Goal: Information Seeking & Learning: Learn about a topic

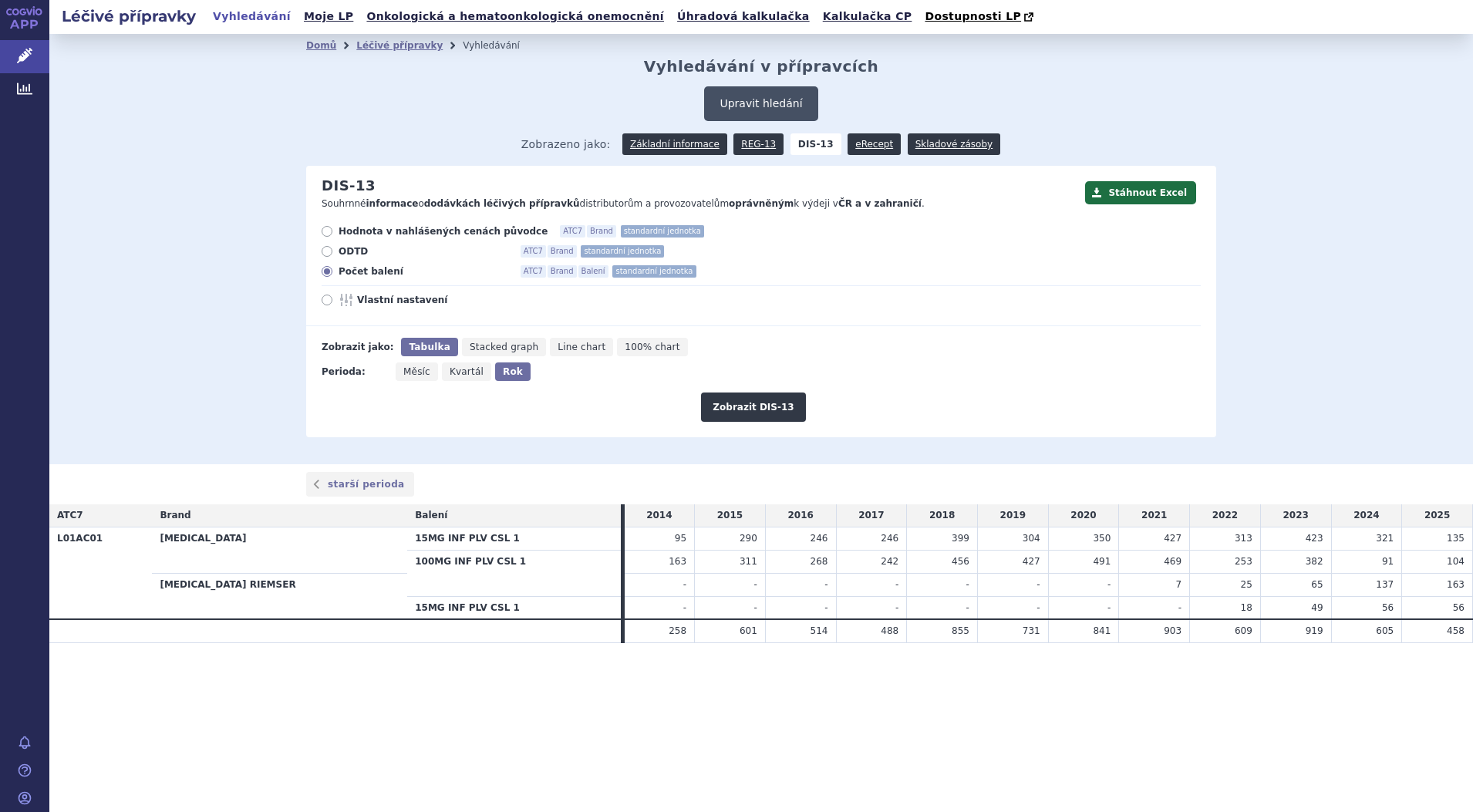
click at [772, 100] on button "Upravit hledání" at bounding box center [760, 103] width 113 height 35
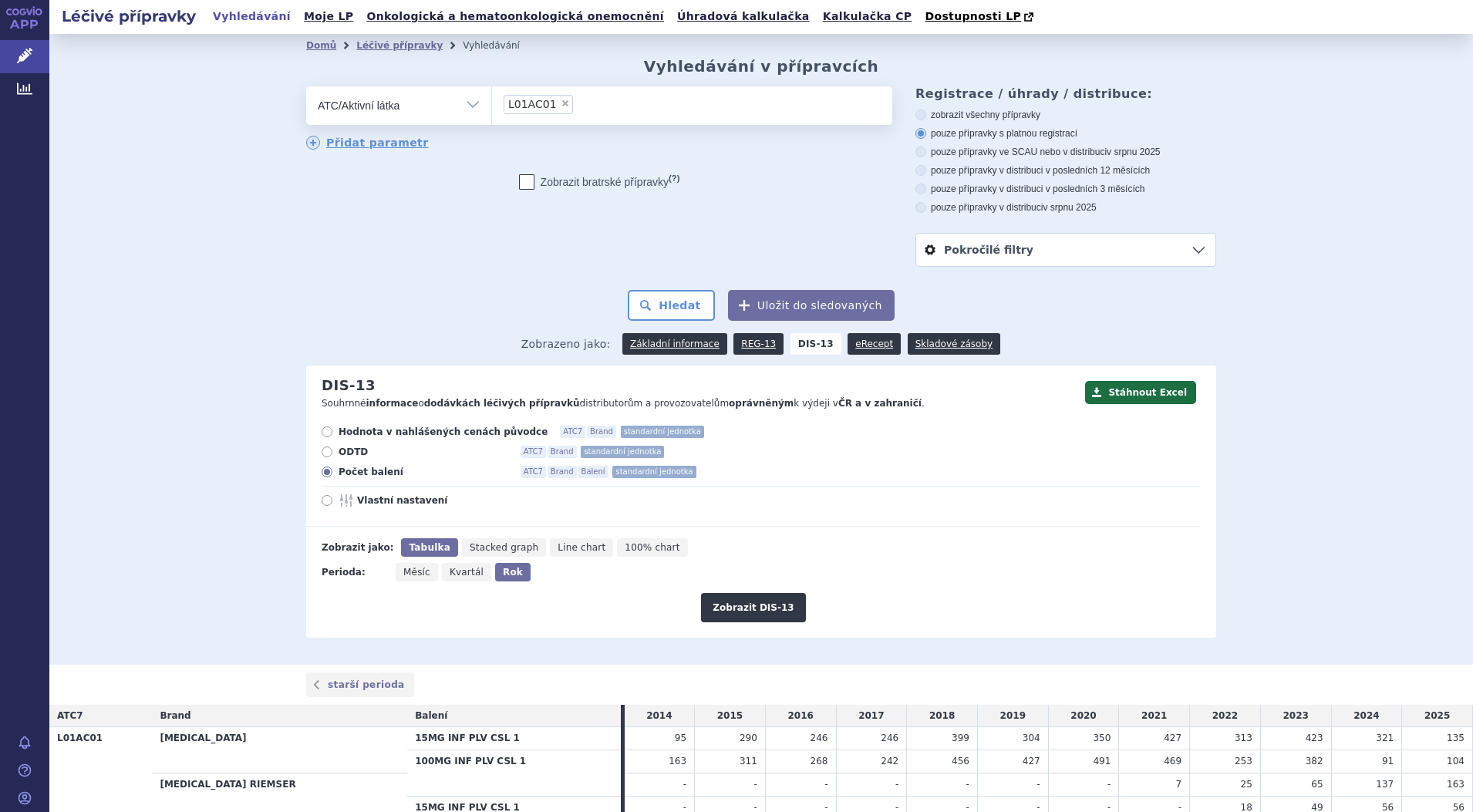
click at [561, 107] on span "×" at bounding box center [566, 103] width 9 height 9
click at [492, 107] on select "L01AC01" at bounding box center [492, 104] width 1 height 39
select select
click at [557, 108] on ul at bounding box center [692, 102] width 401 height 32
click at [492, 108] on select at bounding box center [492, 104] width 1 height 39
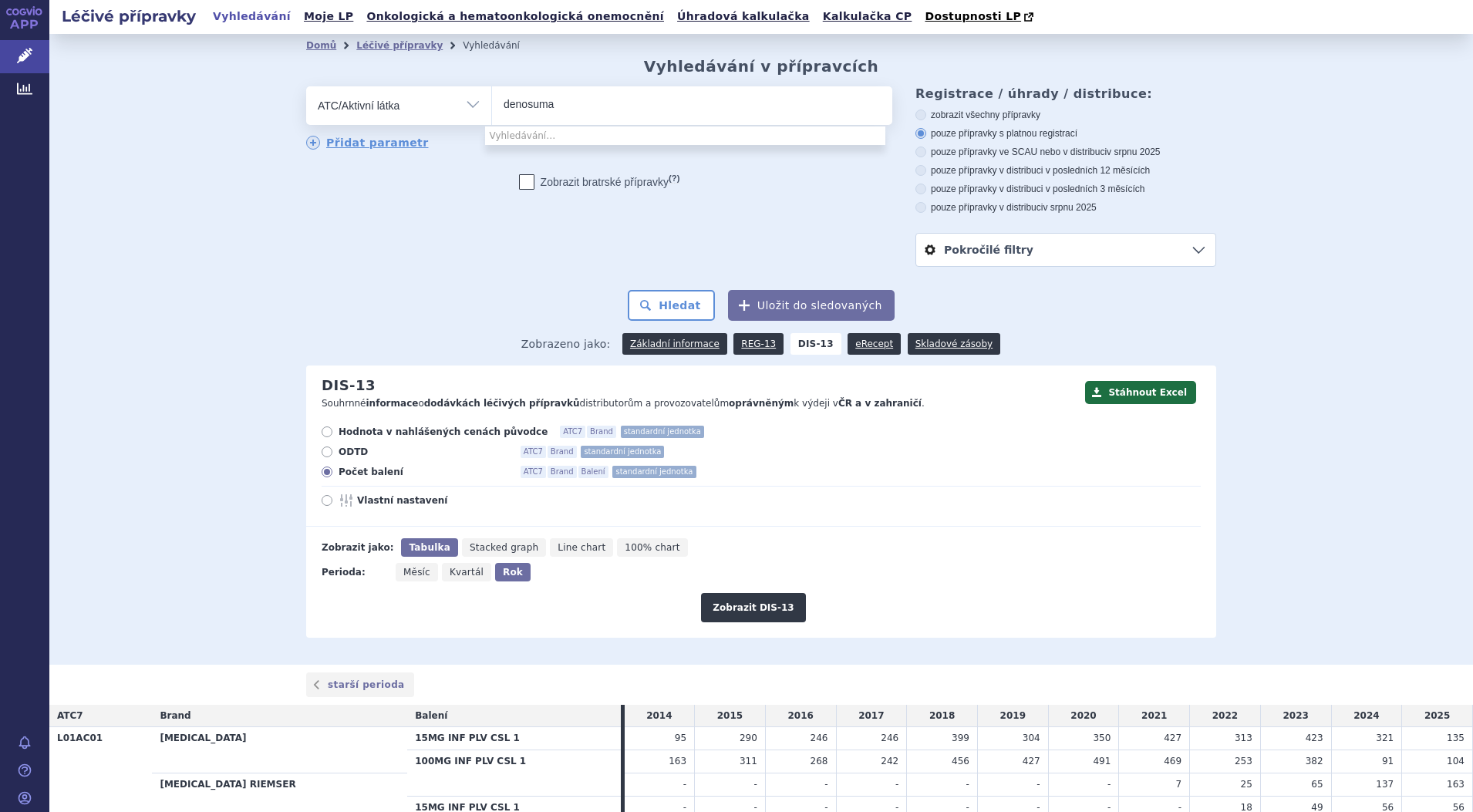
type input "denosumab"
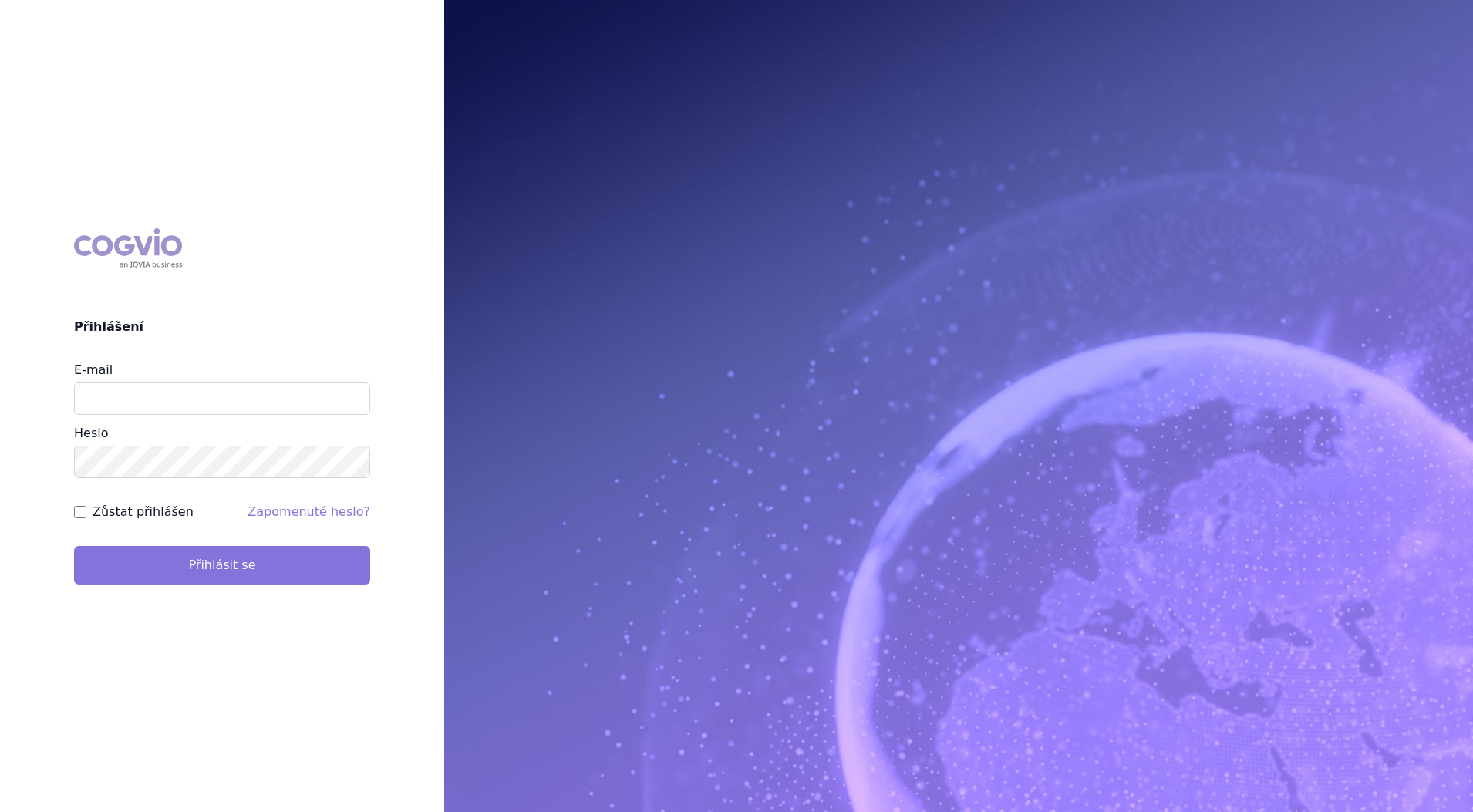
type input "petr_foglar@accord-healthcare.com"
click at [225, 562] on button "Přihlásit se" at bounding box center [222, 565] width 296 height 39
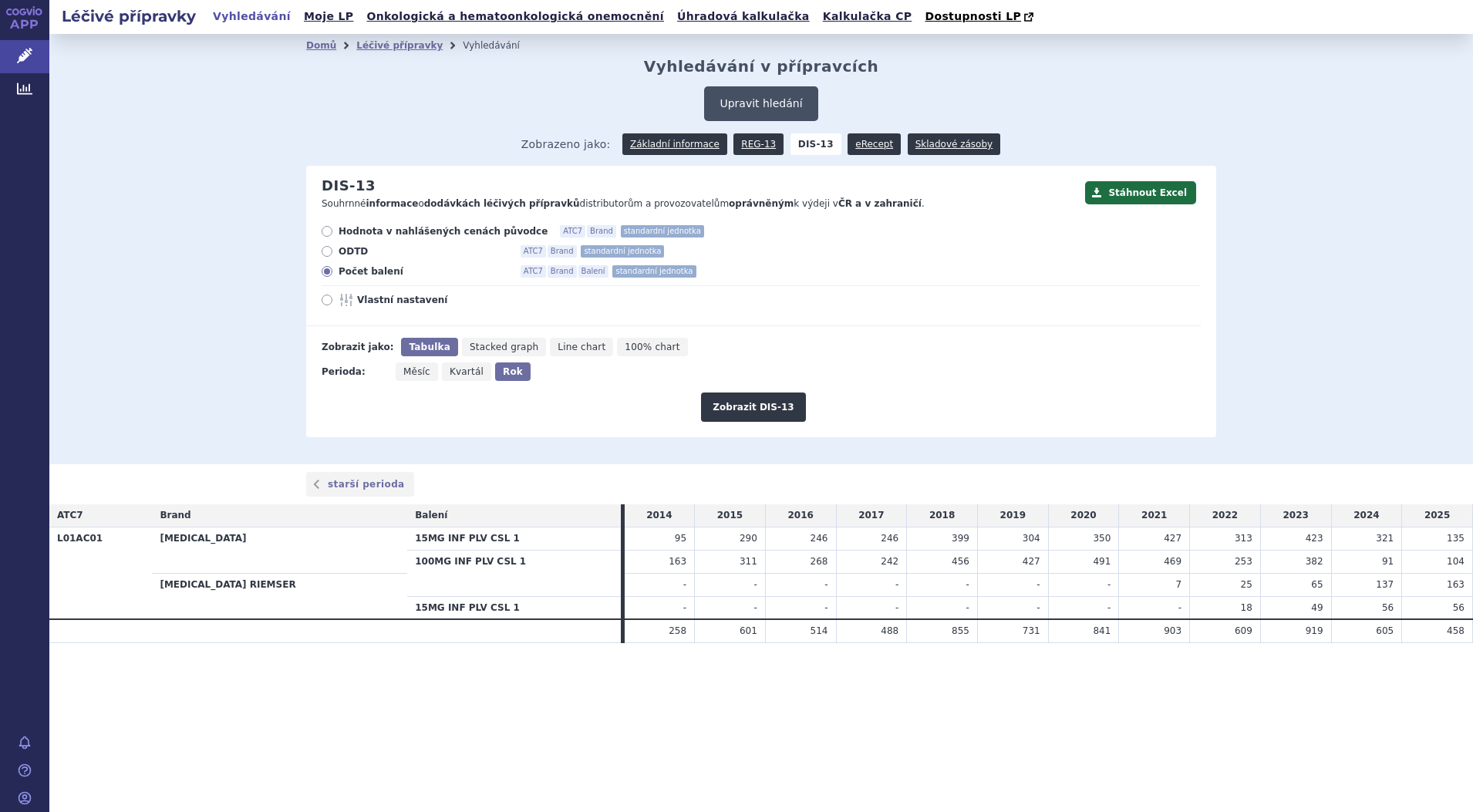
click at [789, 106] on button "Upravit hledání" at bounding box center [760, 103] width 113 height 35
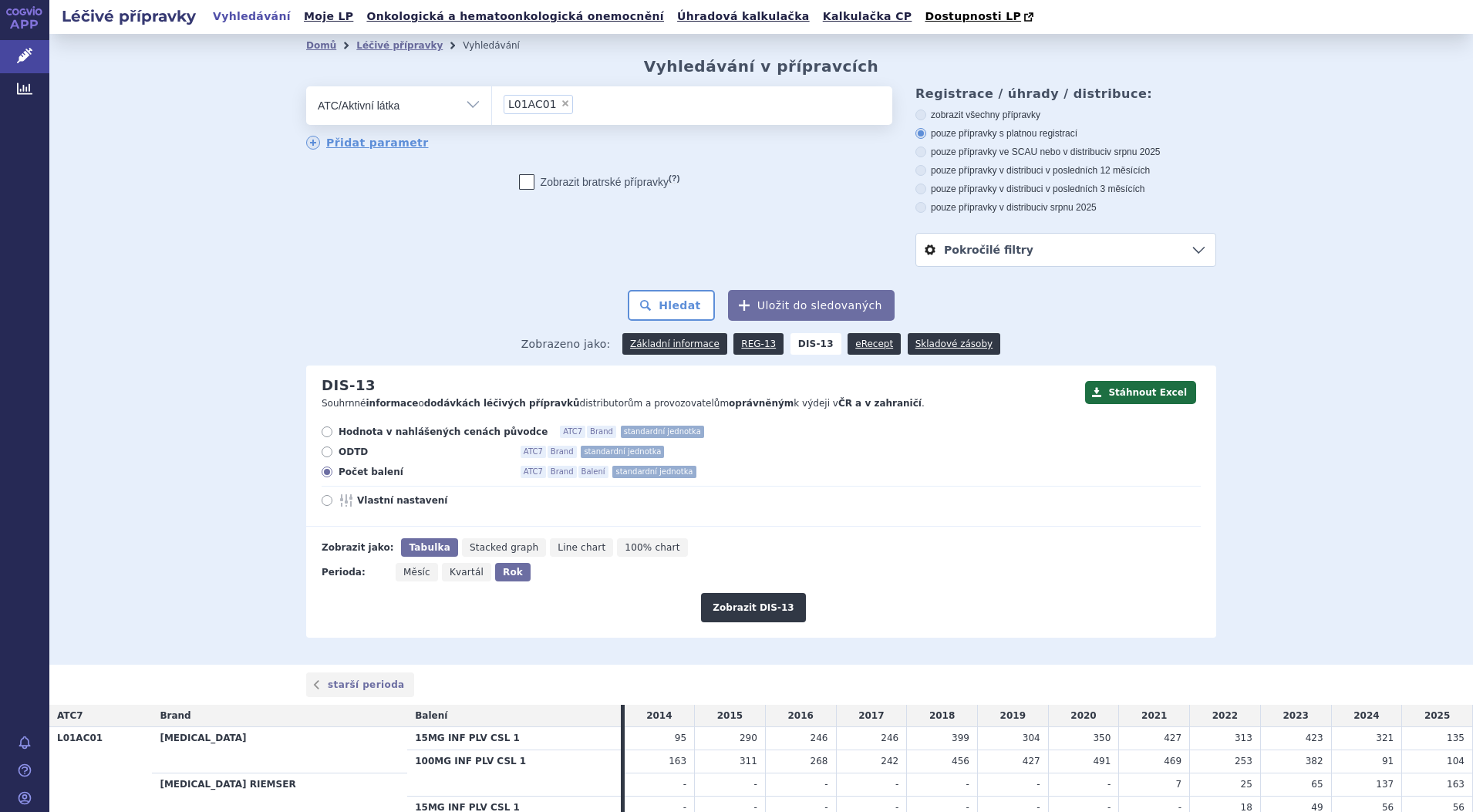
click at [561, 108] on span "×" at bounding box center [566, 103] width 9 height 9
click at [492, 108] on select "L01AC01" at bounding box center [492, 104] width 1 height 39
select select
click at [552, 108] on ul at bounding box center [692, 102] width 401 height 32
click at [492, 108] on select at bounding box center [492, 104] width 1 height 39
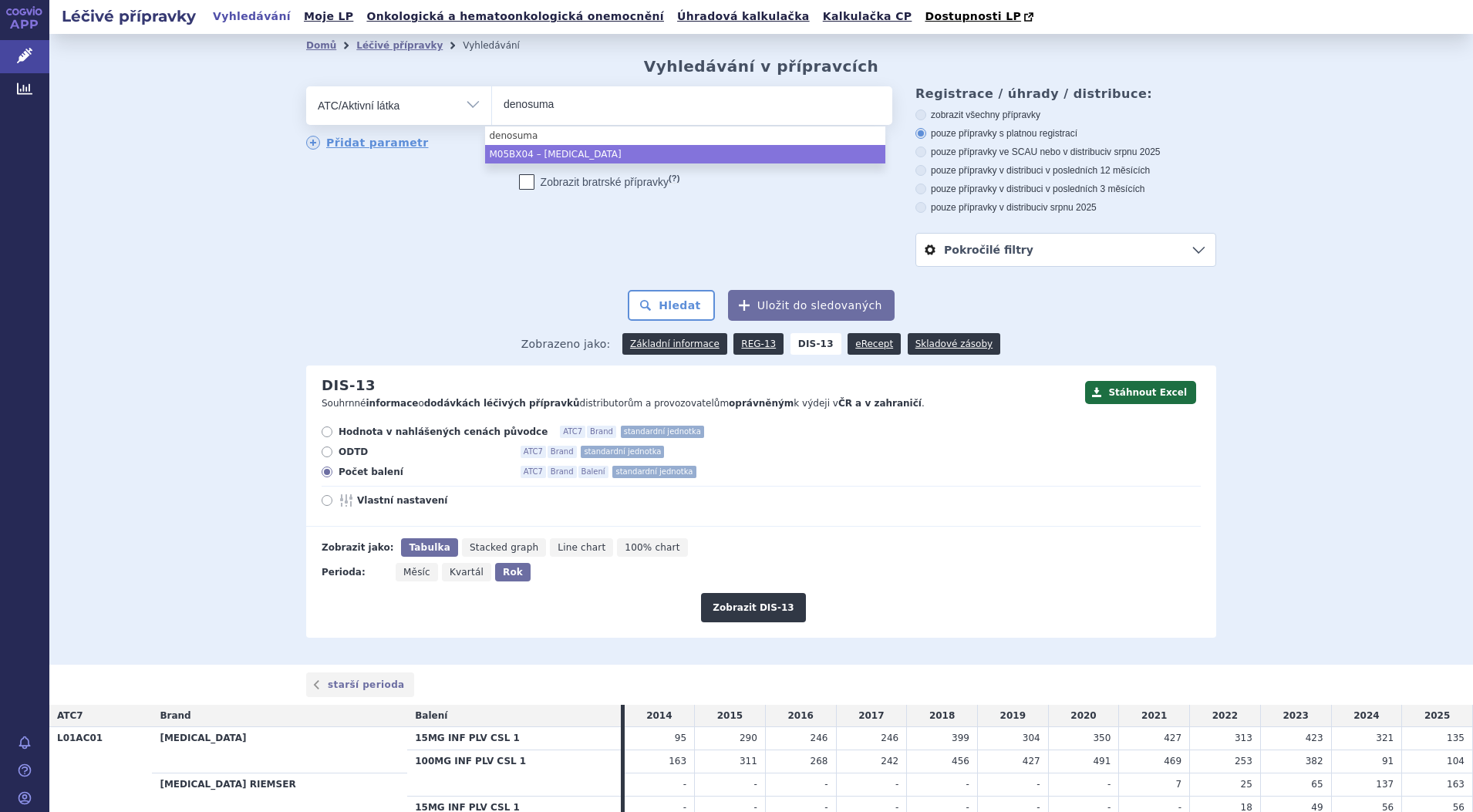
type input "denosuma"
select select "M05BX04"
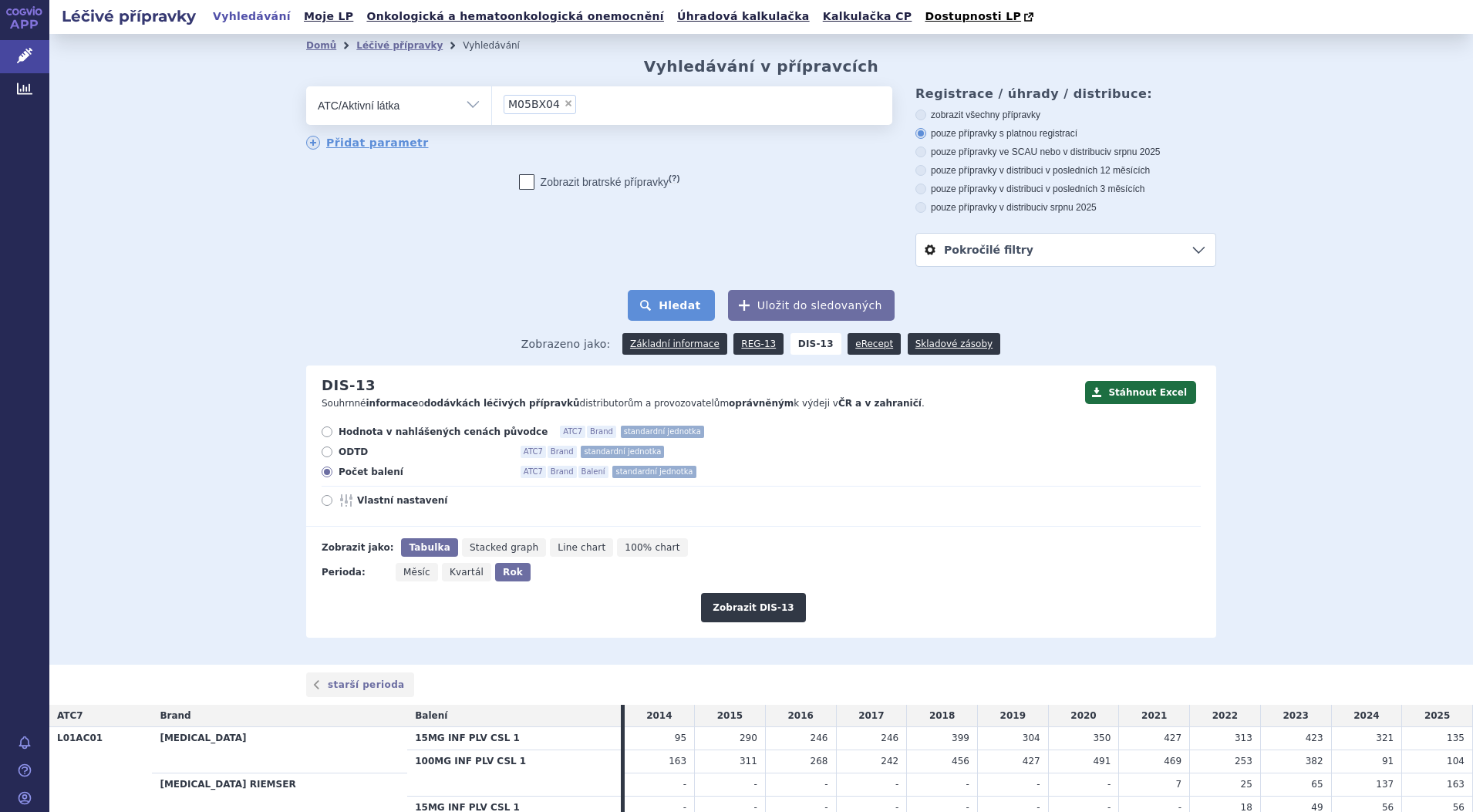
click at [688, 307] on button "Hledat" at bounding box center [672, 305] width 87 height 31
click at [691, 303] on button "Hledat" at bounding box center [672, 305] width 87 height 31
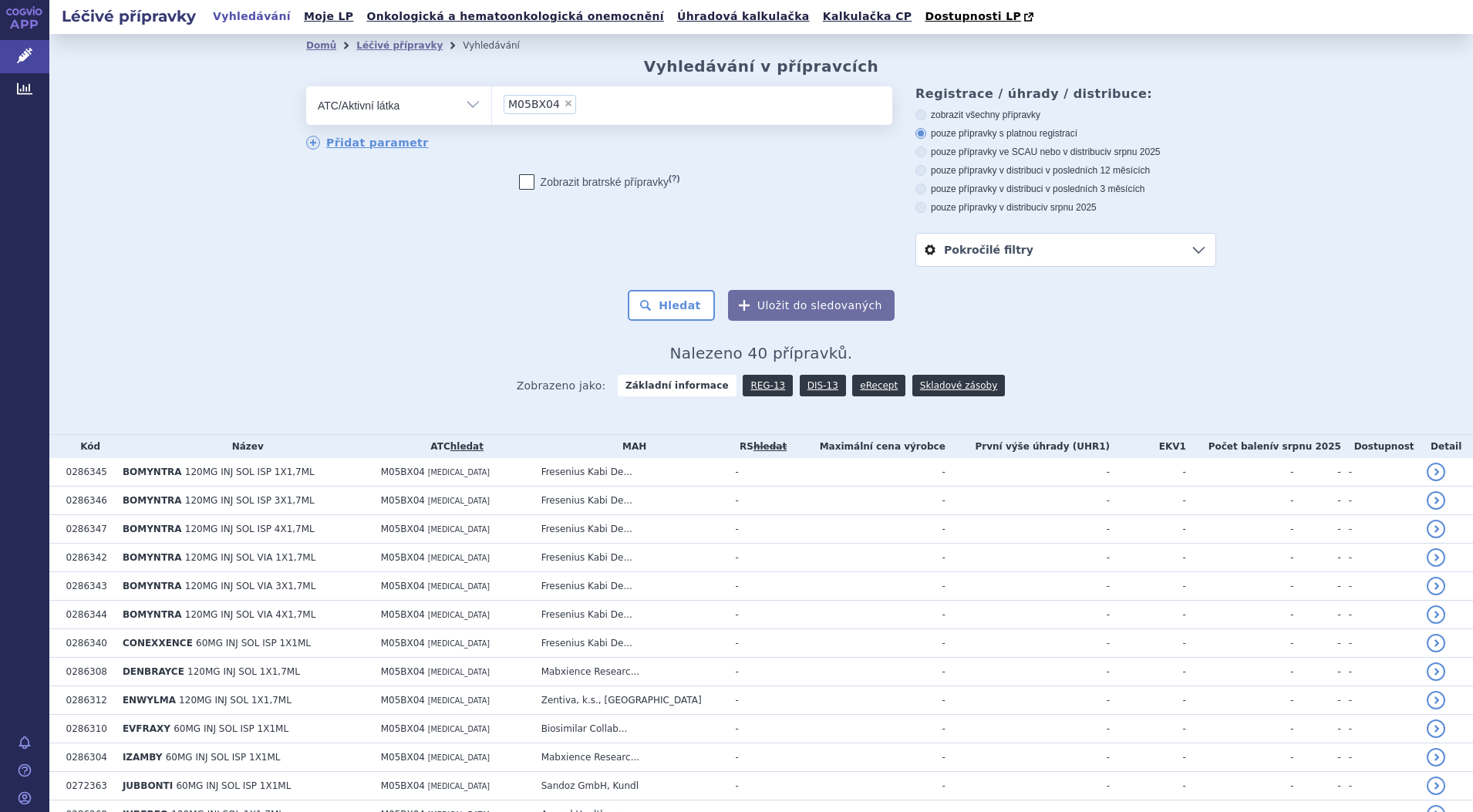
click at [564, 108] on span "×" at bounding box center [569, 103] width 9 height 9
click at [492, 108] on select "M05BX04" at bounding box center [492, 104] width 1 height 39
select select
type input "eltrombopac"
select select "eltrombopac"
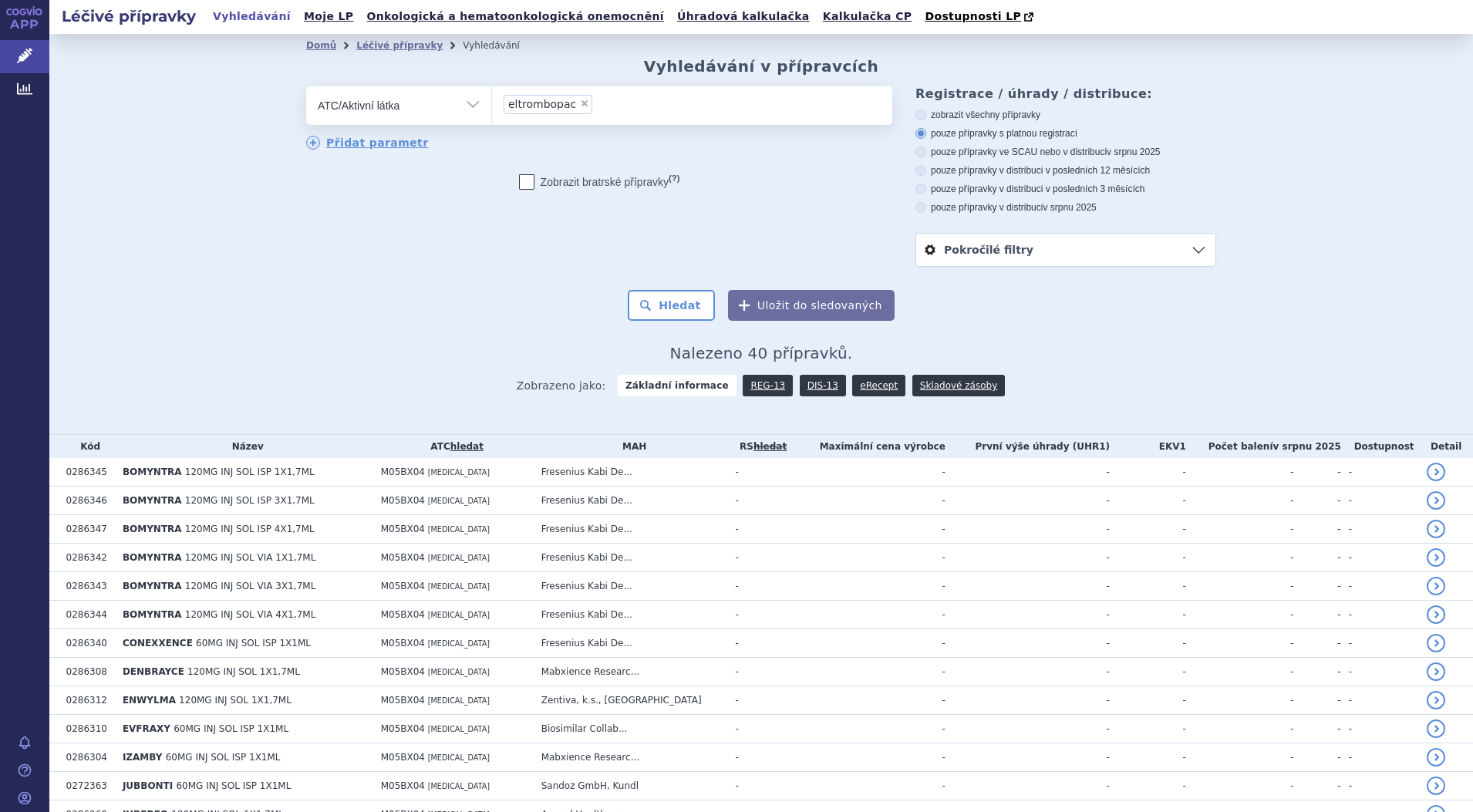
click at [808, 298] on button "Uložit do sledovaných" at bounding box center [812, 305] width 167 height 31
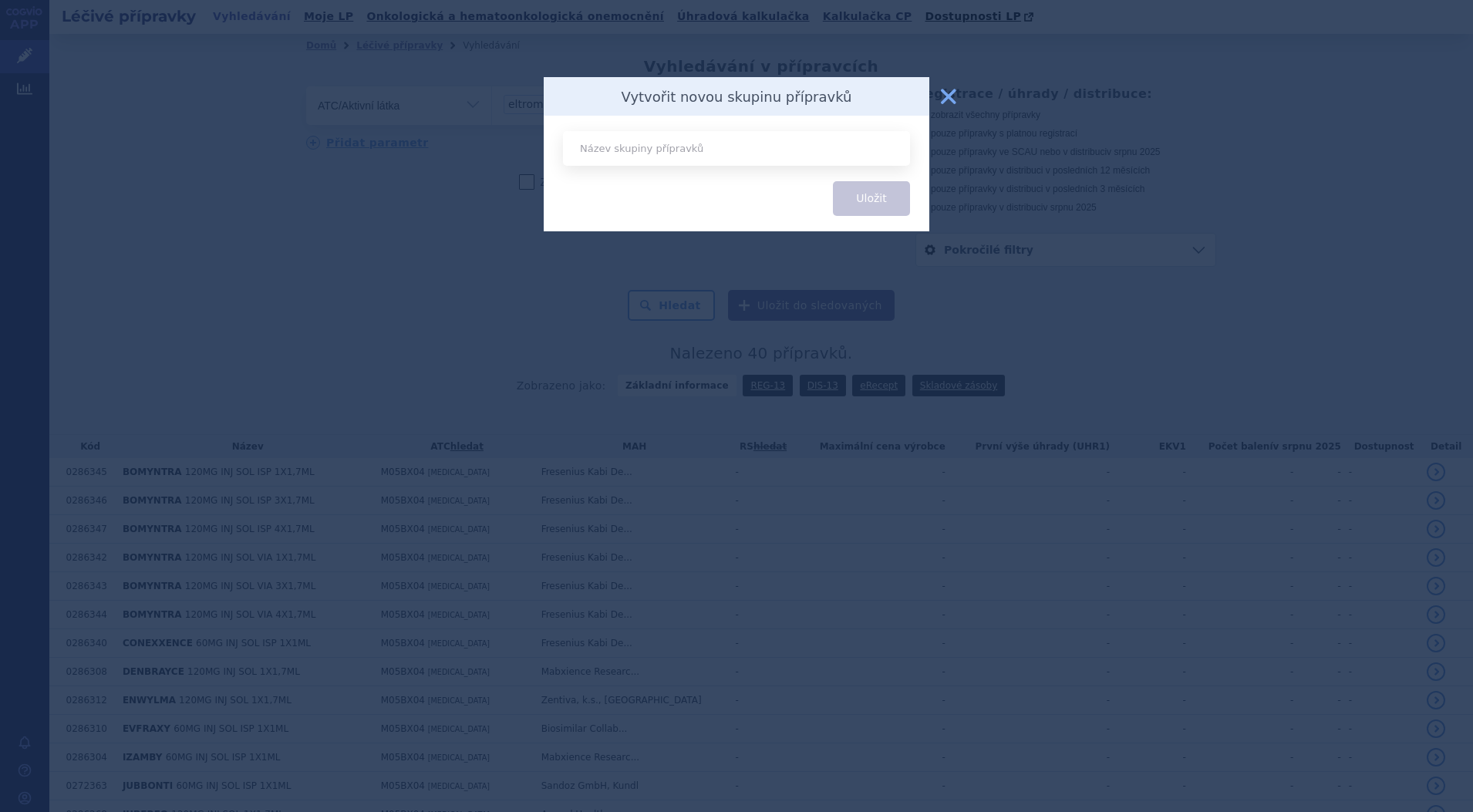
click at [955, 90] on button "zavřít" at bounding box center [948, 96] width 31 height 31
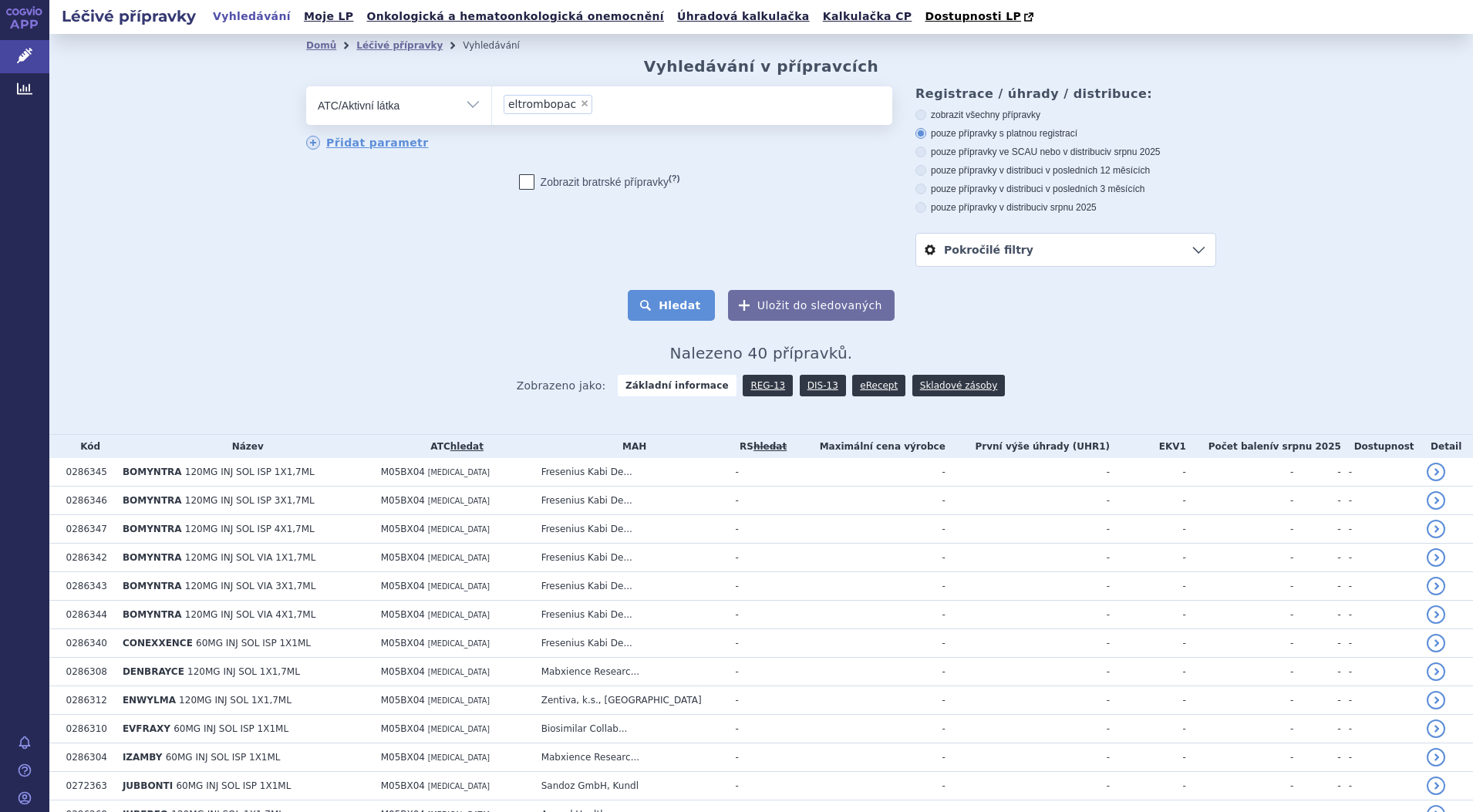
click at [669, 307] on button "Hledat" at bounding box center [672, 305] width 87 height 31
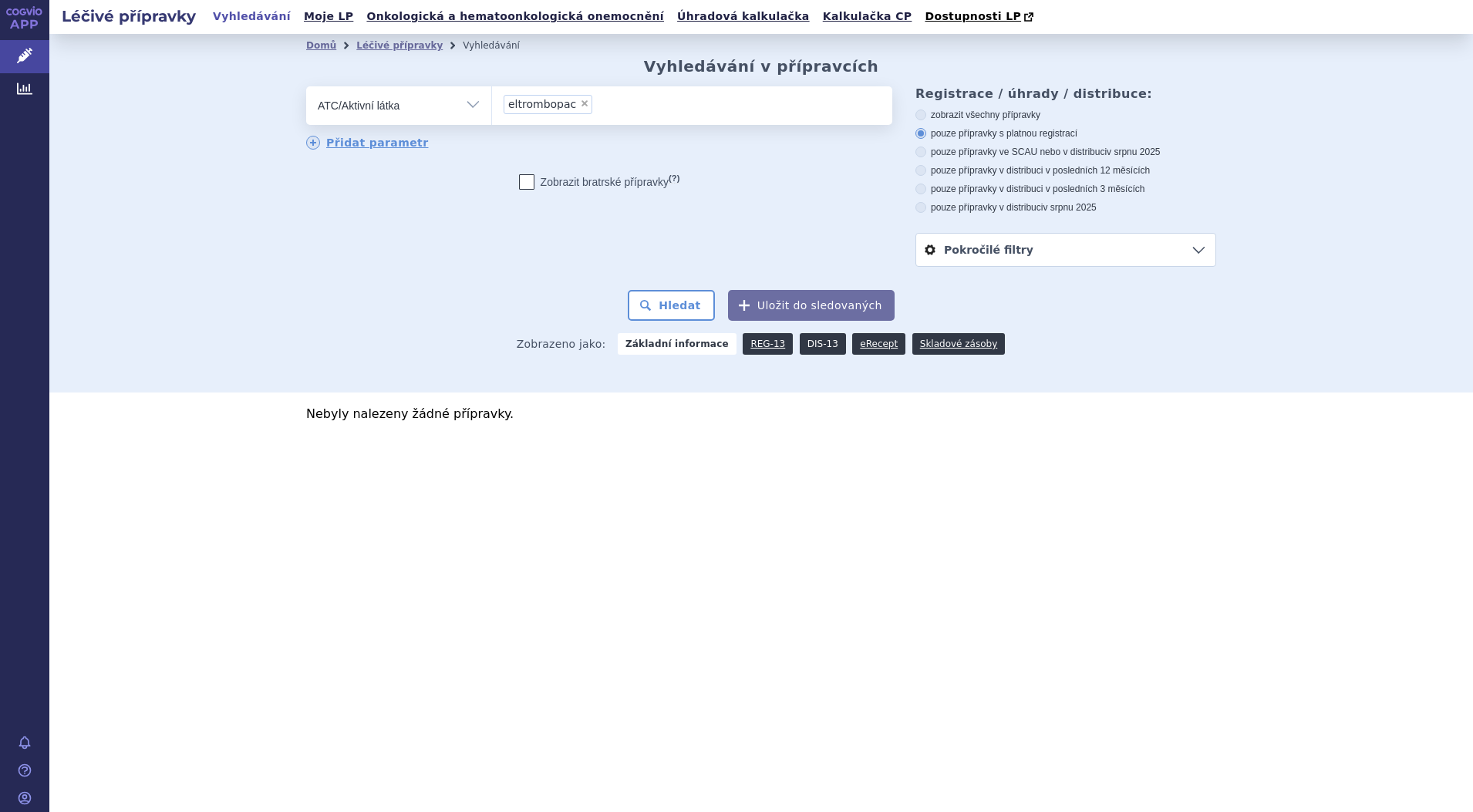
click at [815, 344] on link "DIS-13" at bounding box center [823, 344] width 47 height 21
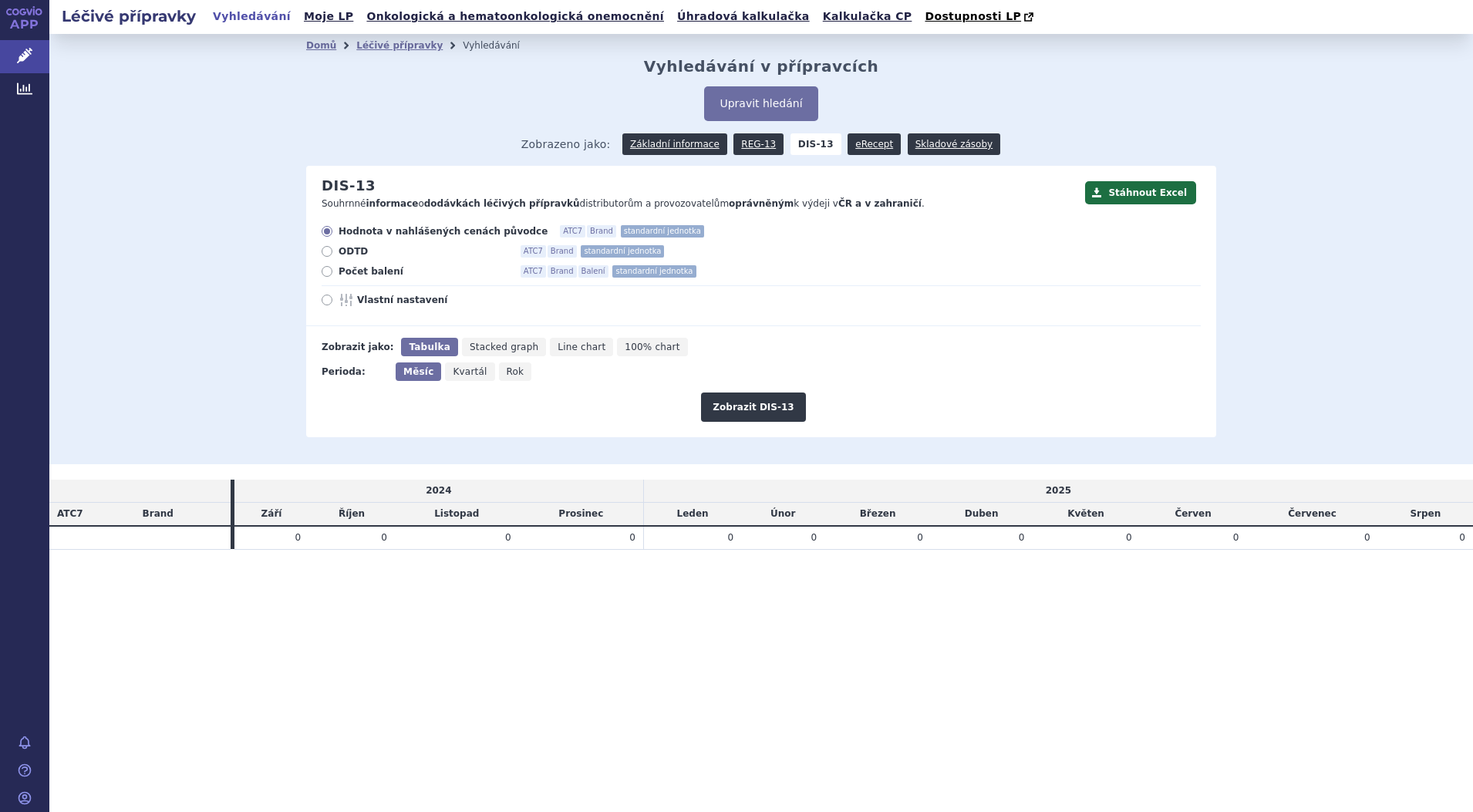
click at [324, 272] on icon at bounding box center [327, 272] width 11 height 11
click at [324, 272] on input "Počet balení ATC7 Brand Balení standardní jednotka" at bounding box center [328, 273] width 10 height 10
radio input "true"
click at [758, 407] on button "Zobrazit DIS-13" at bounding box center [753, 407] width 104 height 29
